Goal: Use online tool/utility: Use online tool/utility

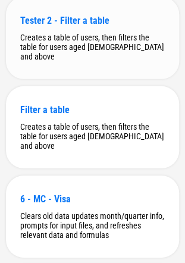
scroll to position [3723, 0]
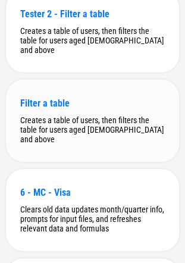
click at [92, 144] on div "Creates a table of users, then filters the table for users aged [DEMOGRAPHIC_DA…" at bounding box center [92, 130] width 145 height 29
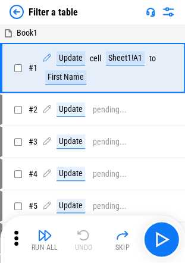
click at [168, 11] on img at bounding box center [169, 12] width 14 height 14
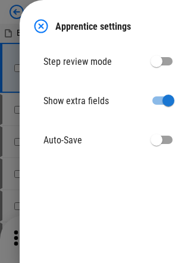
click at [48, 23] on div "Apprentice settings" at bounding box center [107, 26] width 146 height 14
click at [37, 32] on img at bounding box center [41, 26] width 14 height 14
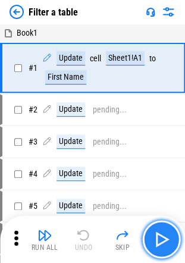
click at [163, 242] on img "button" at bounding box center [161, 239] width 19 height 19
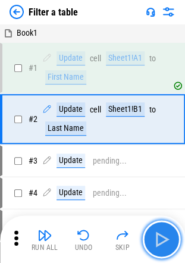
click at [163, 242] on img "button" at bounding box center [161, 239] width 19 height 19
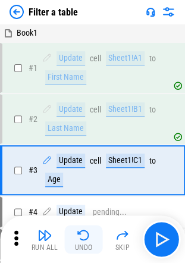
click at [87, 238] on img "button" at bounding box center [84, 235] width 14 height 14
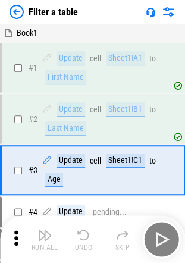
click at [87, 238] on img "button" at bounding box center [84, 235] width 14 height 14
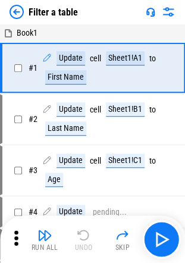
click at [87, 238] on div "Run All Undo Skip" at bounding box center [93, 240] width 173 height 38
click at [22, 12] on img at bounding box center [17, 12] width 14 height 14
